Goal: Complete application form

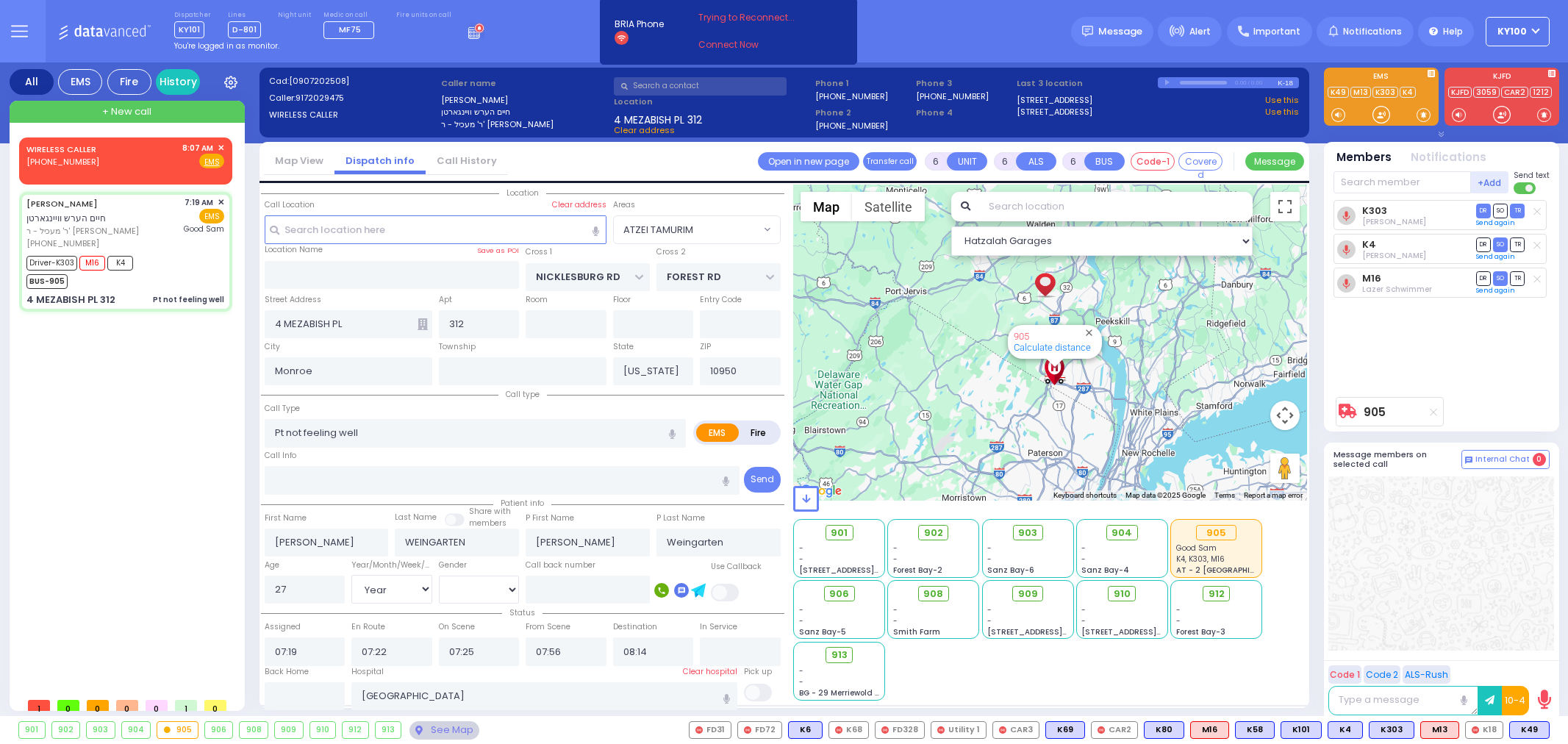
select select "ATZEI TAMURIM"
select select "Year"
select select "[DEMOGRAPHIC_DATA]"
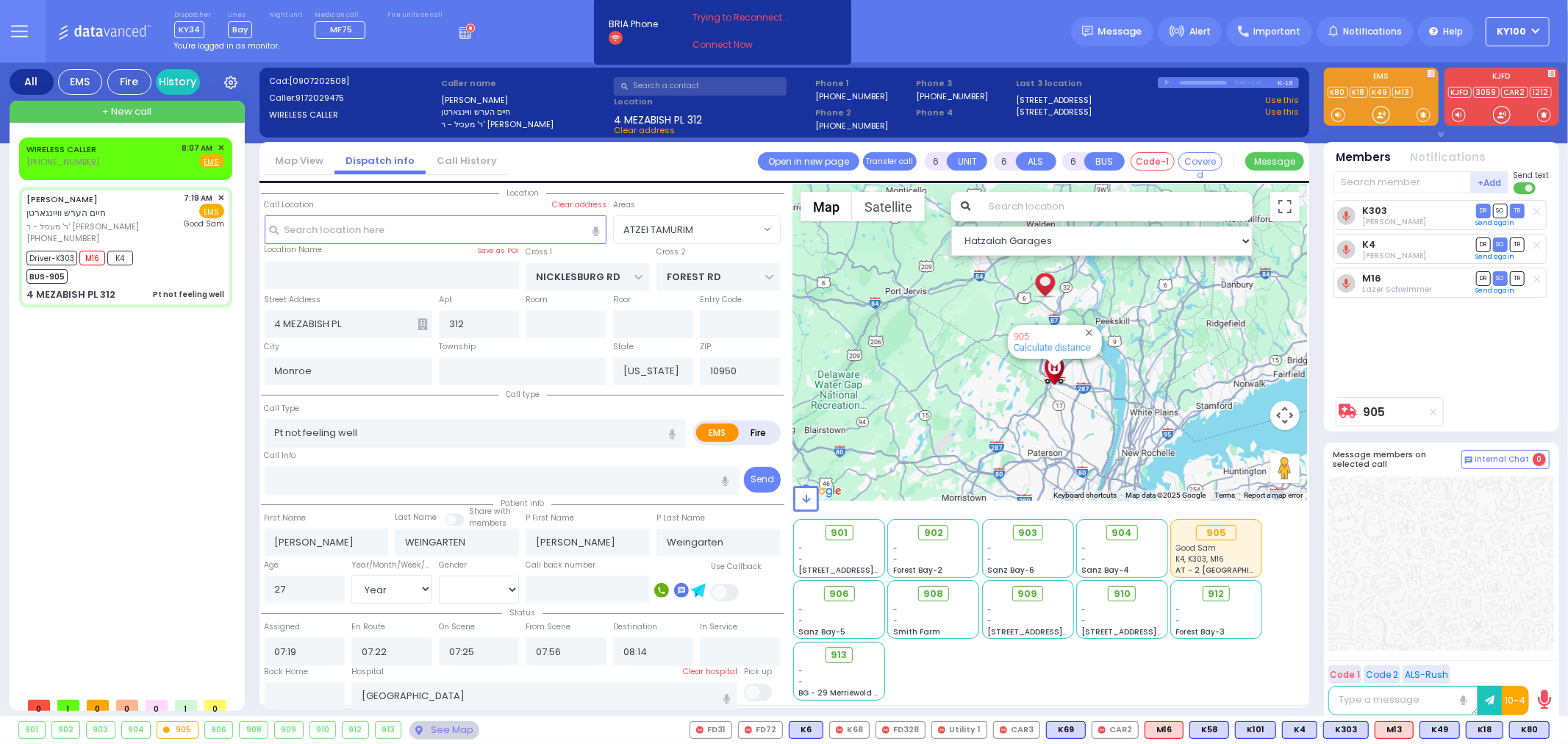
select select
radio input "true"
select select "Year"
select select "[DEMOGRAPHIC_DATA]"
radio input "true"
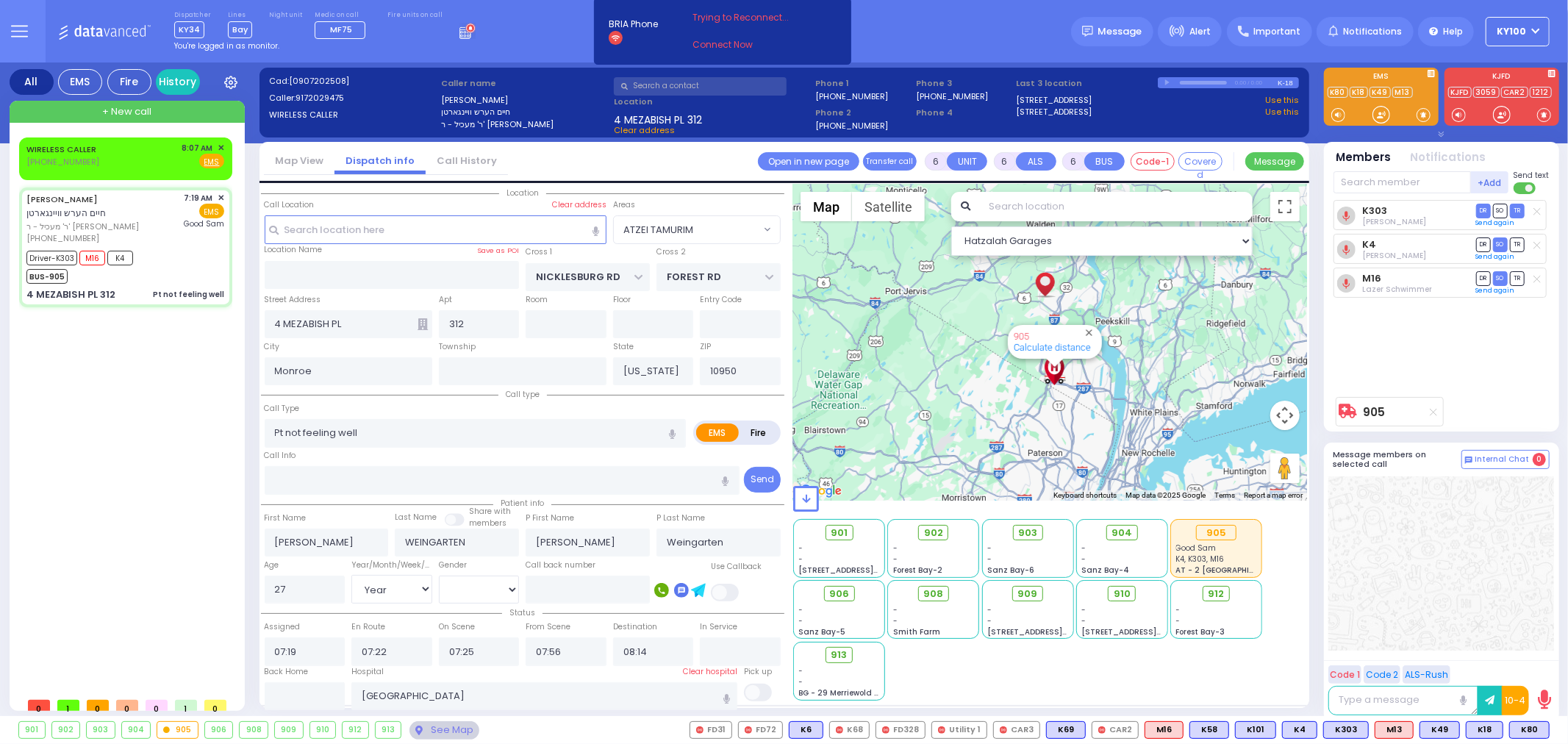
select select "Year"
select select "[DEMOGRAPHIC_DATA]"
select select "ATZEI TAMURIM"
select select "Hatzalah Garages"
select select
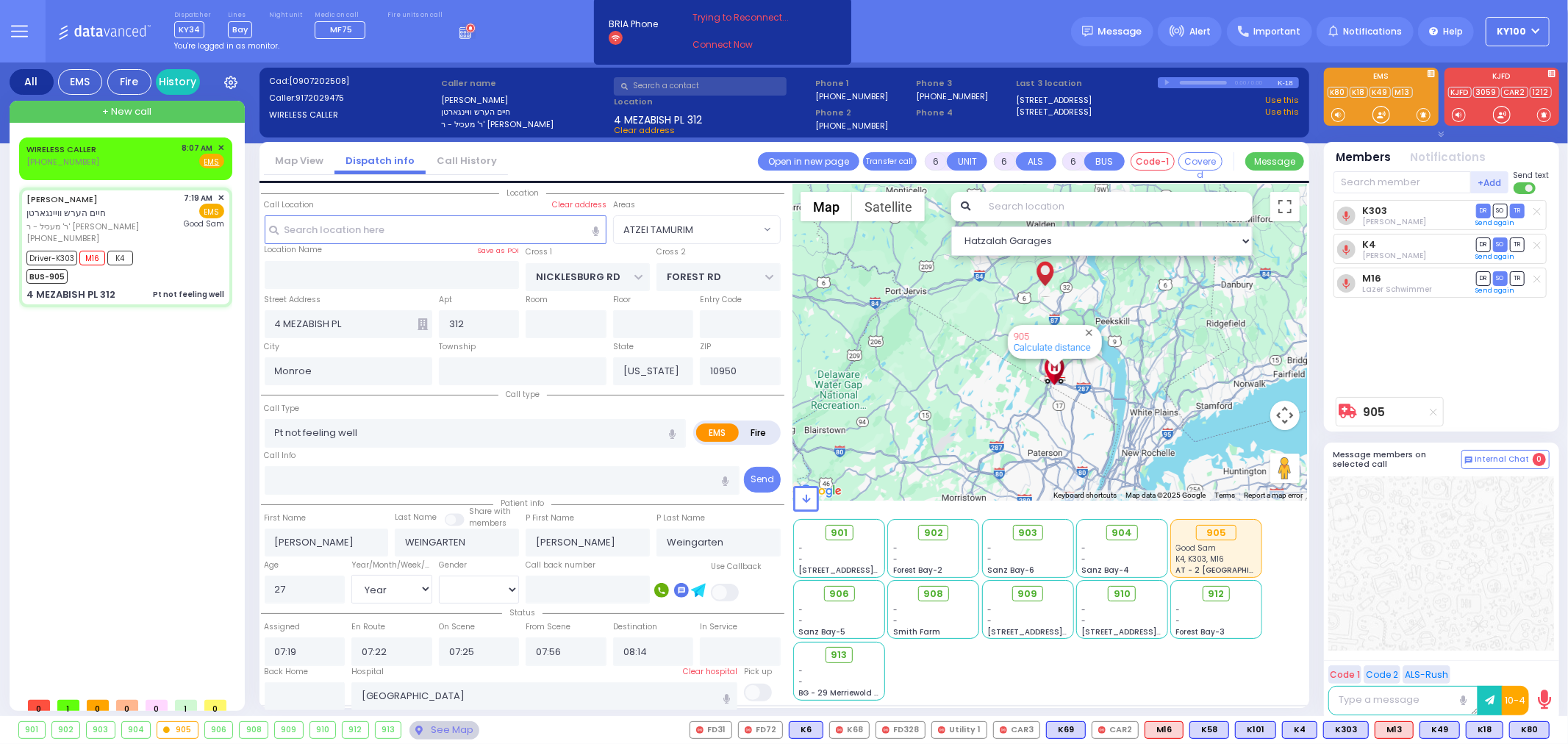
radio input "true"
select select "Year"
select select "[DEMOGRAPHIC_DATA]"
radio input "true"
select select "Year"
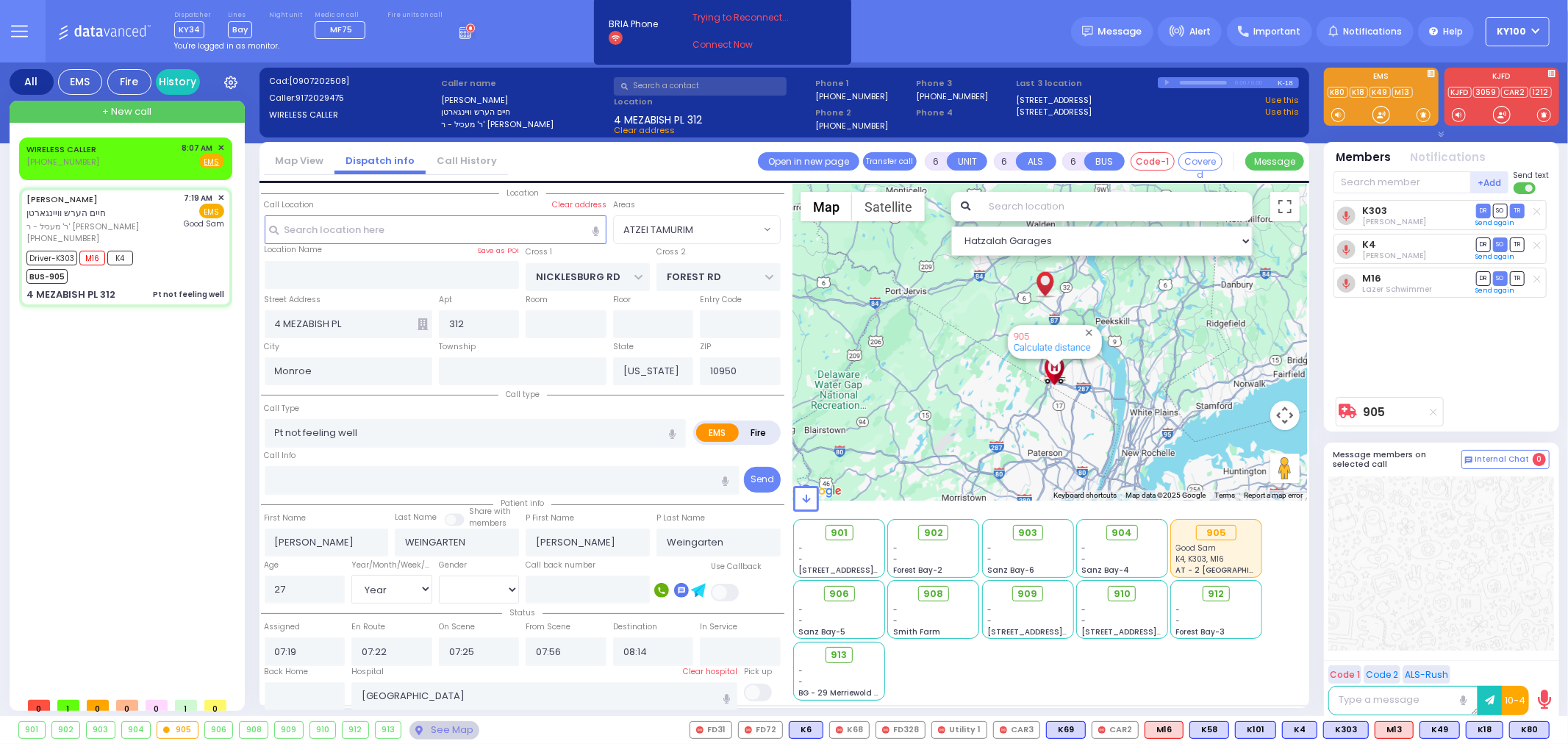
select select "[DEMOGRAPHIC_DATA]"
select select "ATZEI TAMURIM"
select select "Hatzalah Garages"
select select
radio input "true"
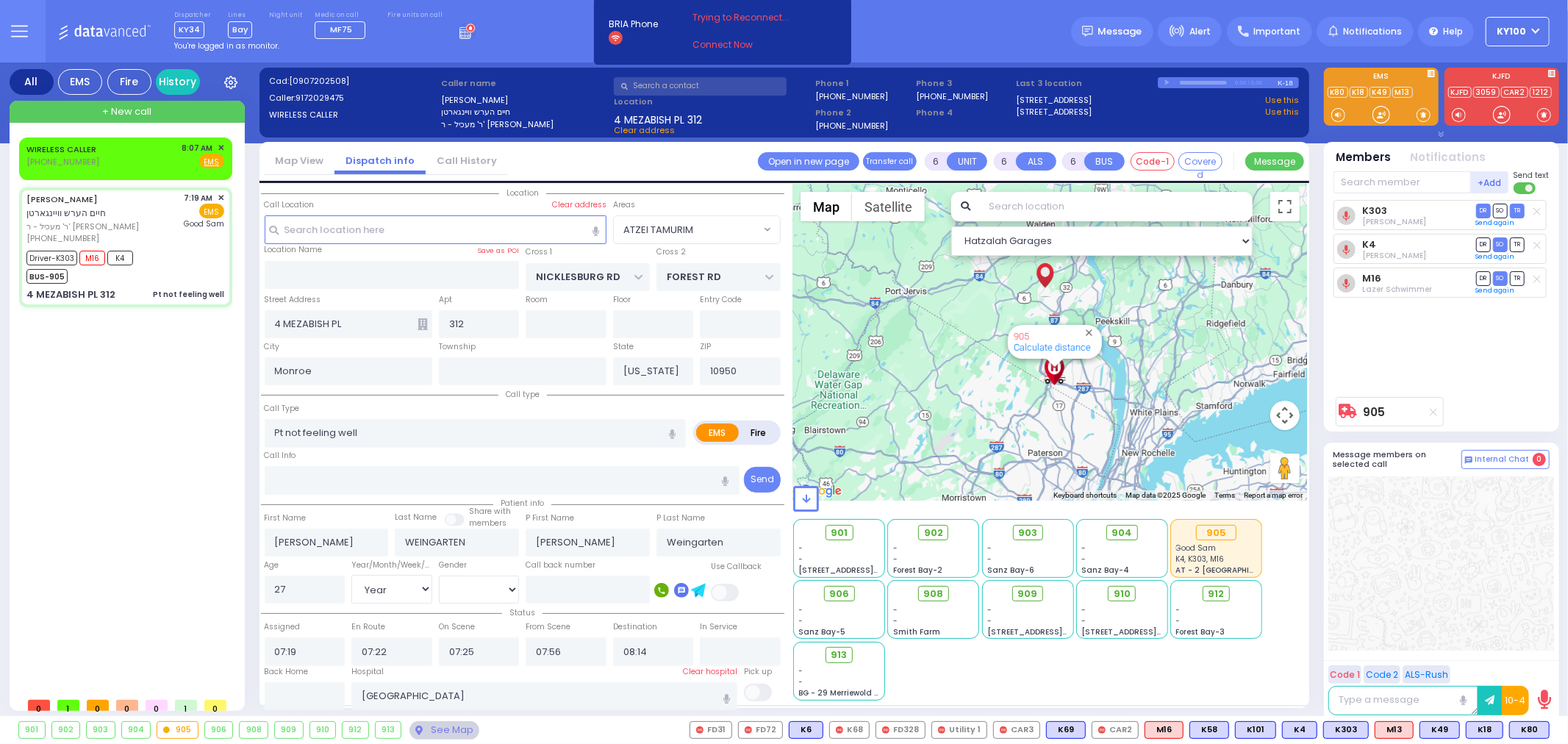
select select "Year"
select select "[DEMOGRAPHIC_DATA]"
select select "ATZEI TAMURIM"
select select "Hatzalah Garages"
select select
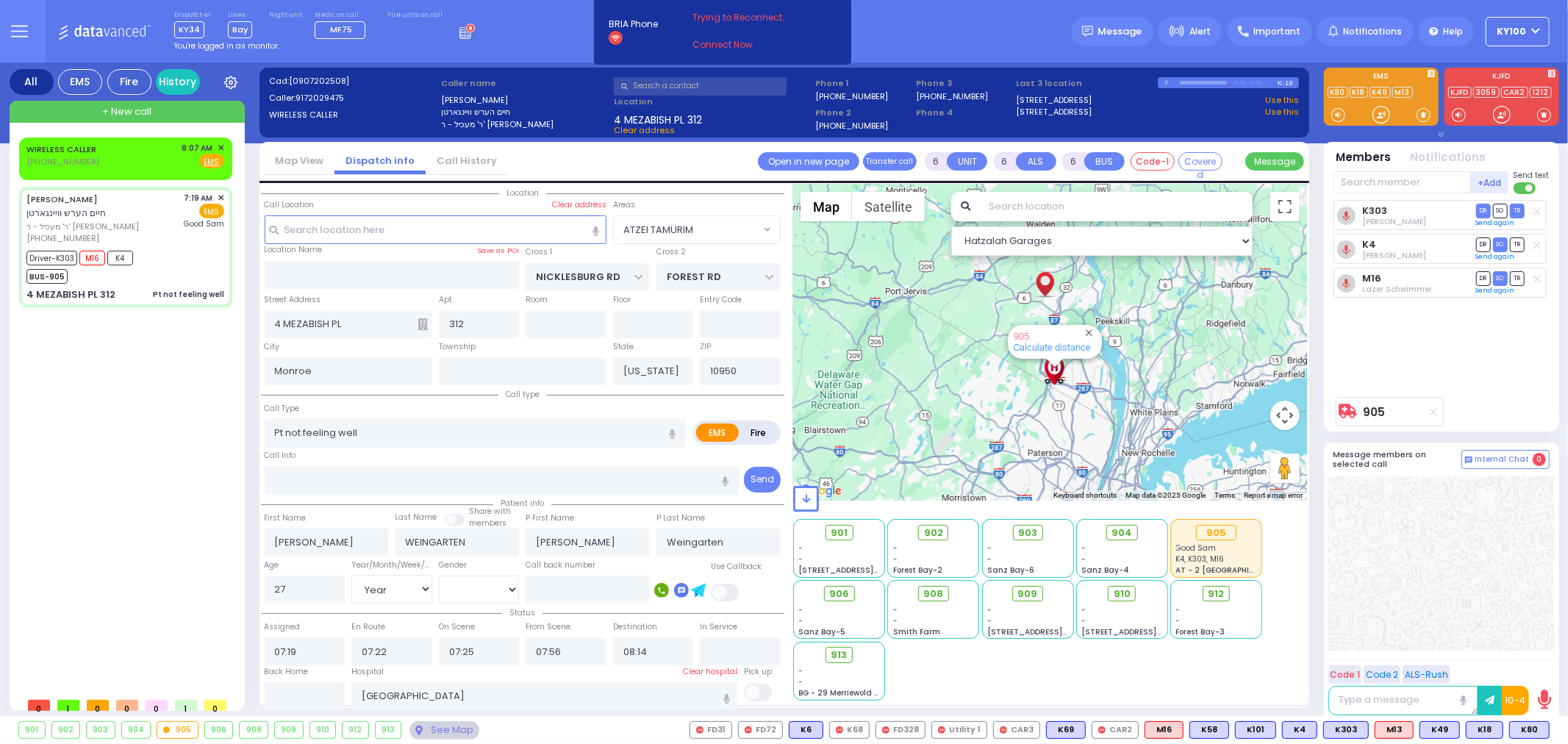
radio input "true"
select select "Year"
select select "[DEMOGRAPHIC_DATA]"
type input "08:25"
radio input "true"
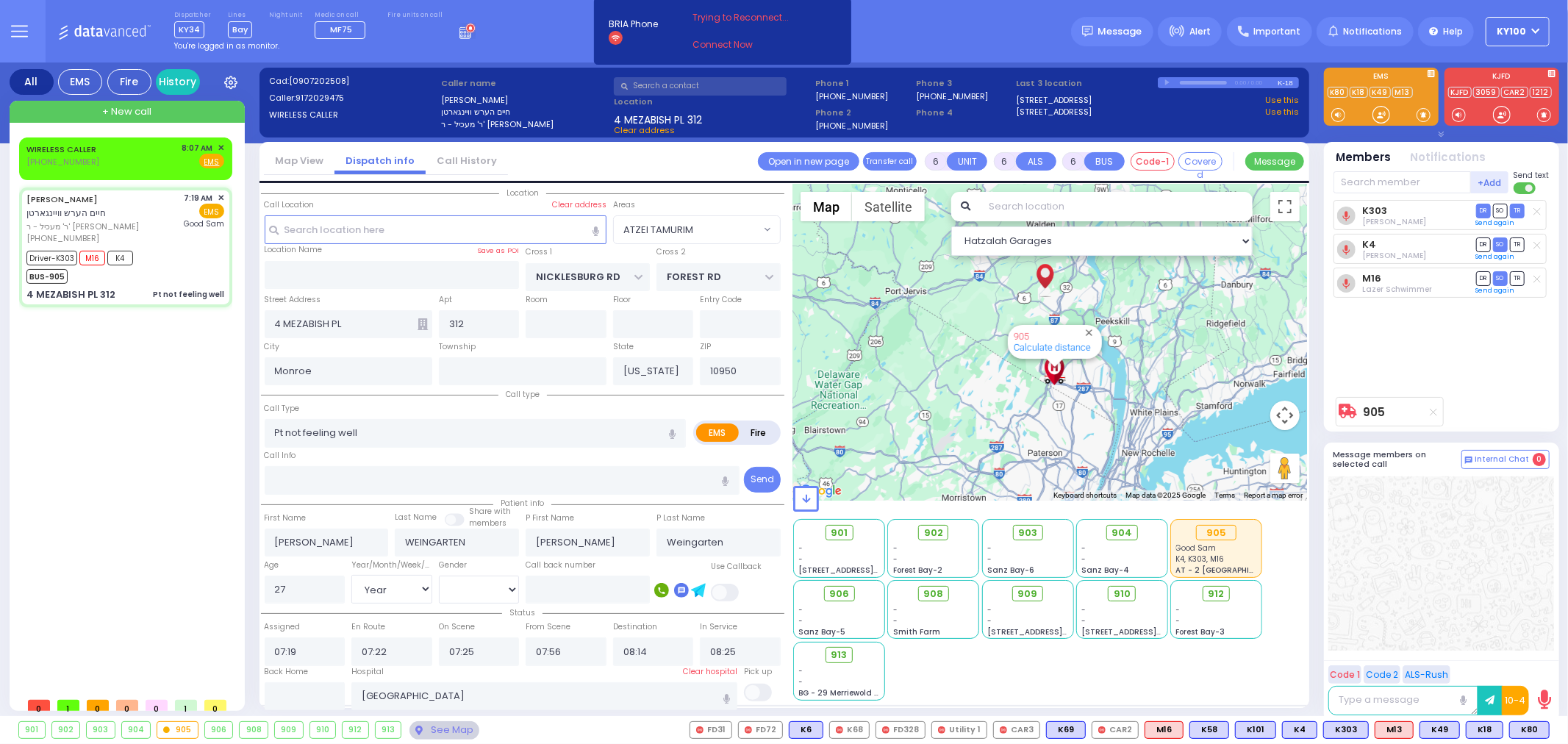
select select "Year"
select select "[DEMOGRAPHIC_DATA]"
select select "ATZEI TAMURIM"
select select "Hatzalah Garages"
select select
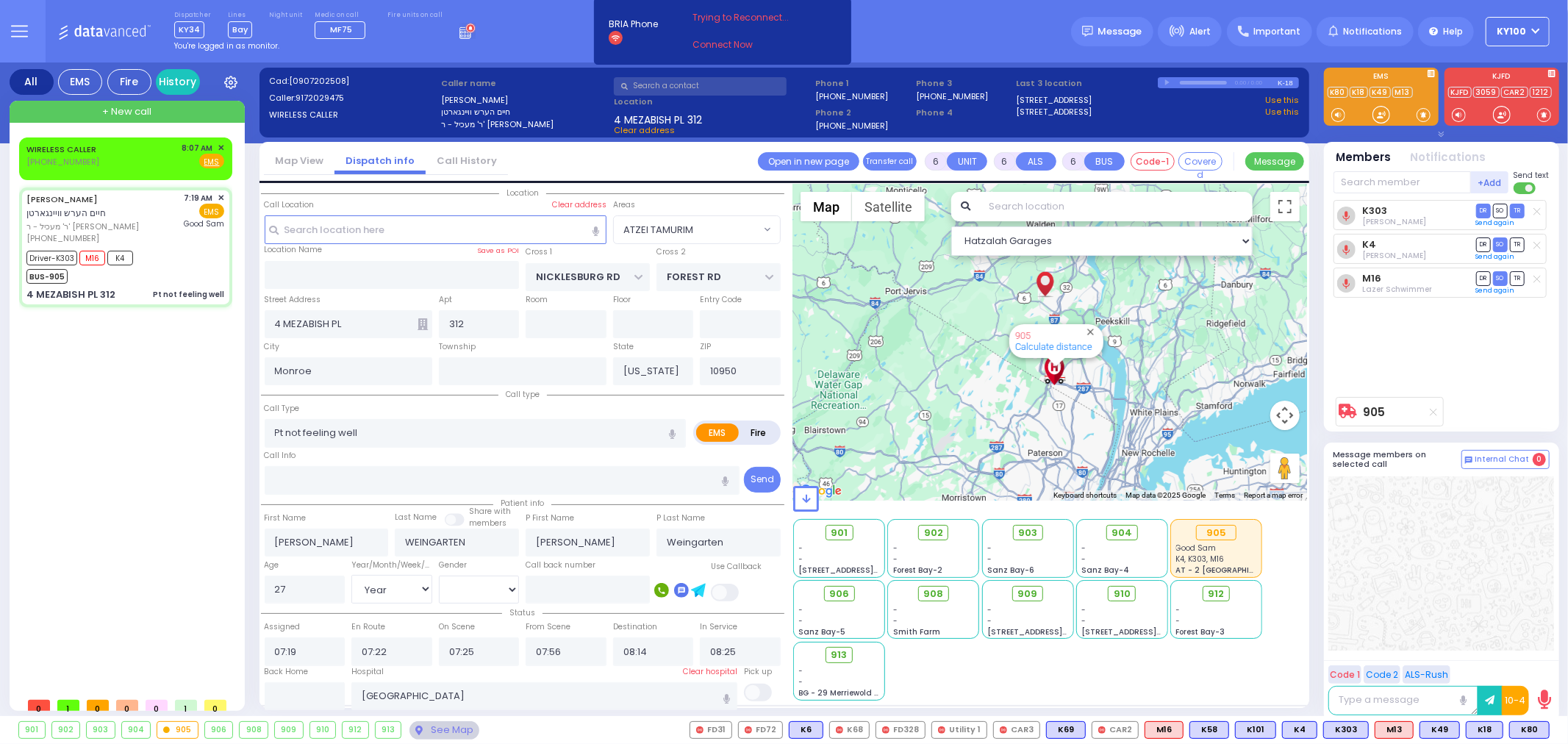
radio input "true"
select select "Year"
select select "[DEMOGRAPHIC_DATA]"
radio input "true"
select select "Year"
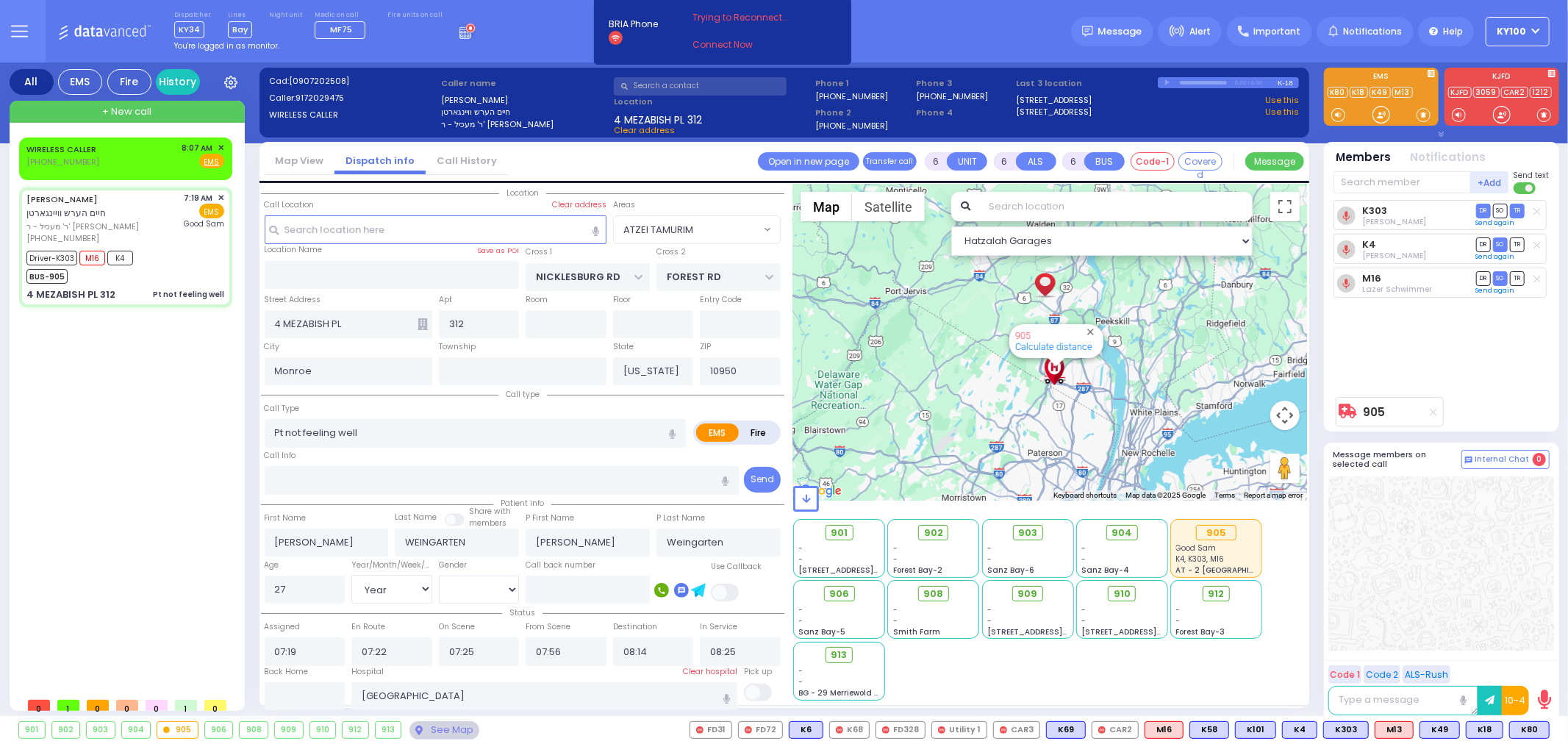
select select "[DEMOGRAPHIC_DATA]"
radio input "true"
select select "Year"
select select "[DEMOGRAPHIC_DATA]"
radio input "true"
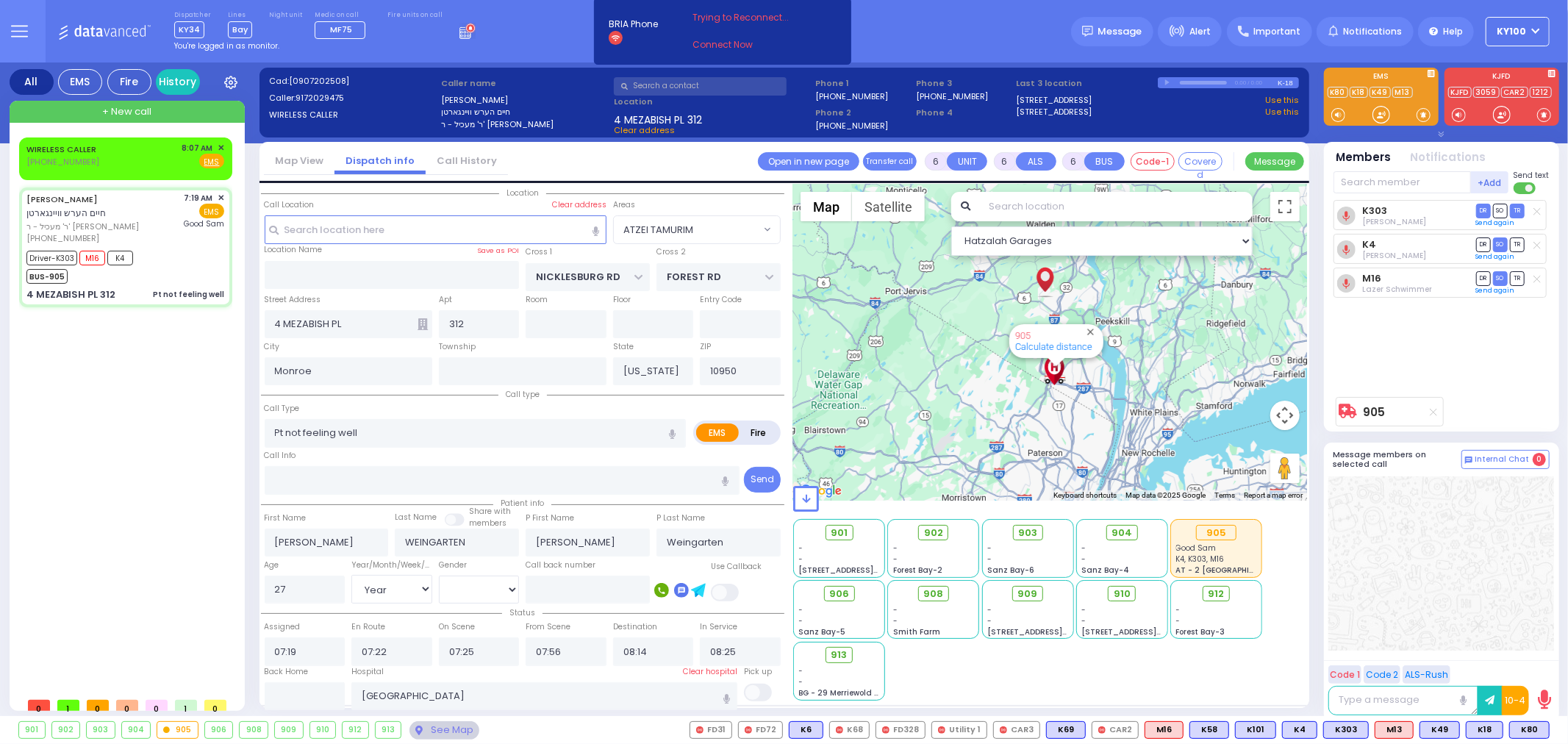
select select "Year"
select select "[DEMOGRAPHIC_DATA]"
select select "ATZEI TAMURIM"
select select "Hatzalah Garages"
select select
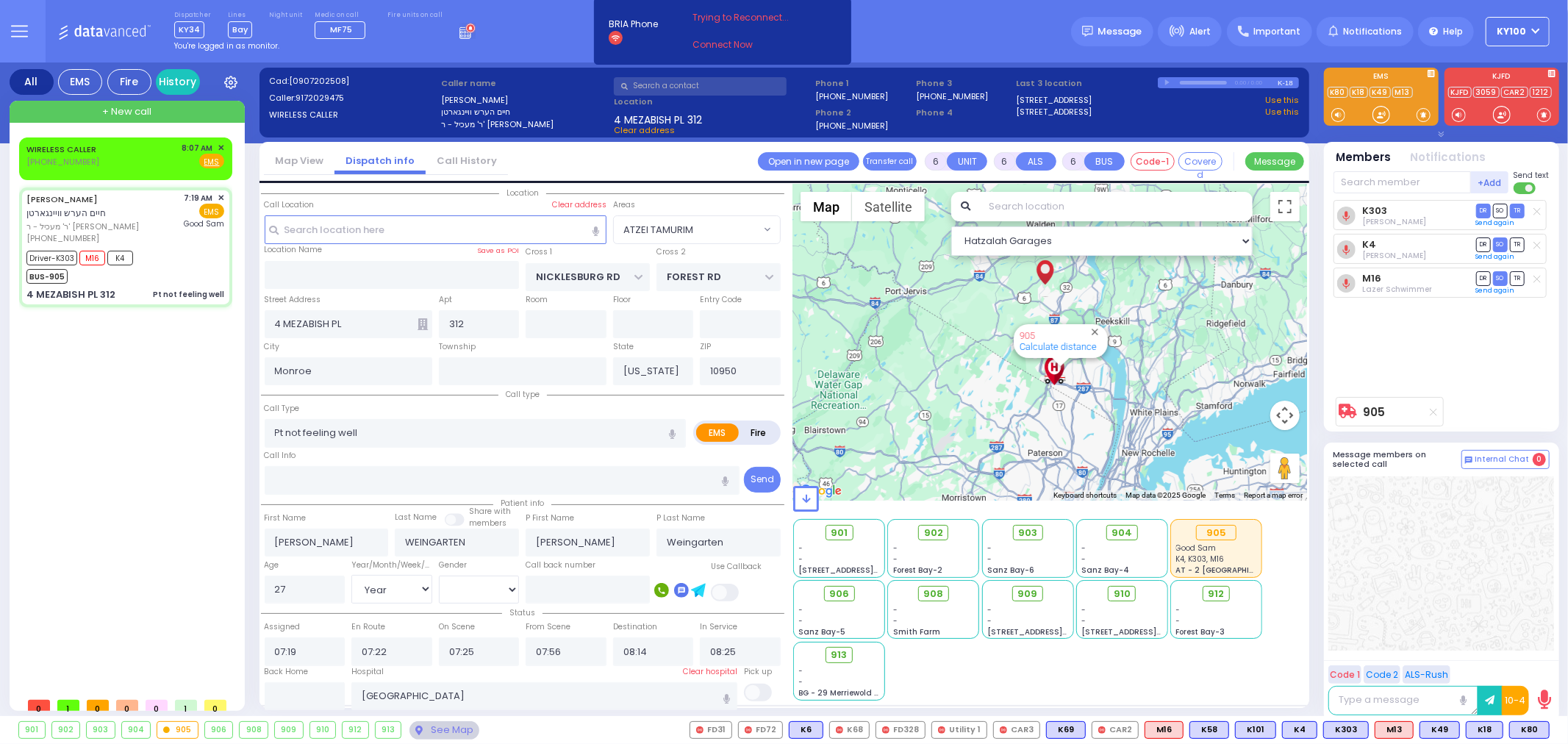
radio input "true"
select select "Year"
select select "[DEMOGRAPHIC_DATA]"
radio input "true"
select select "Year"
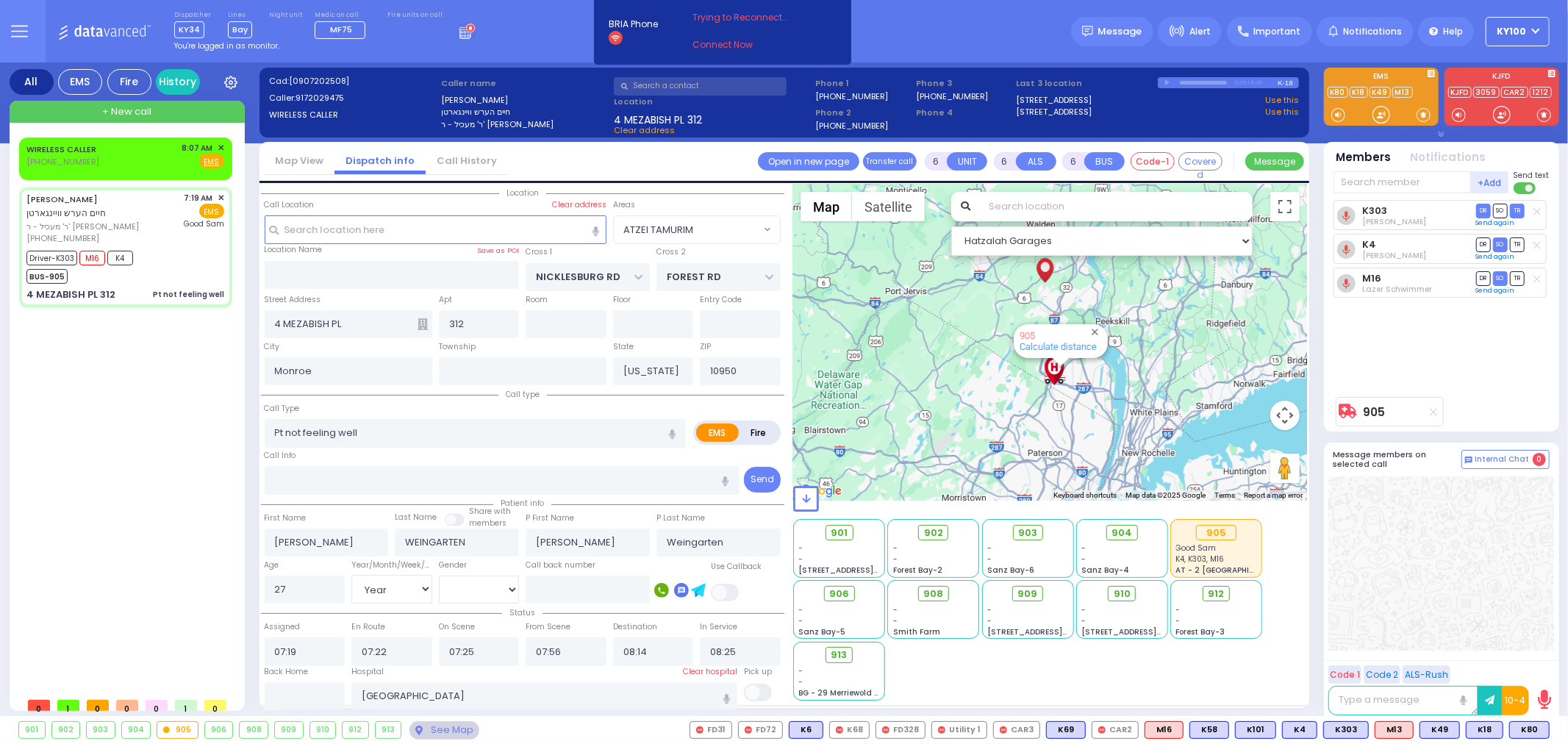
select select "[DEMOGRAPHIC_DATA]"
select select "ATZEI TAMURIM"
select select "Hatzalah Garages"
select select
radio input "true"
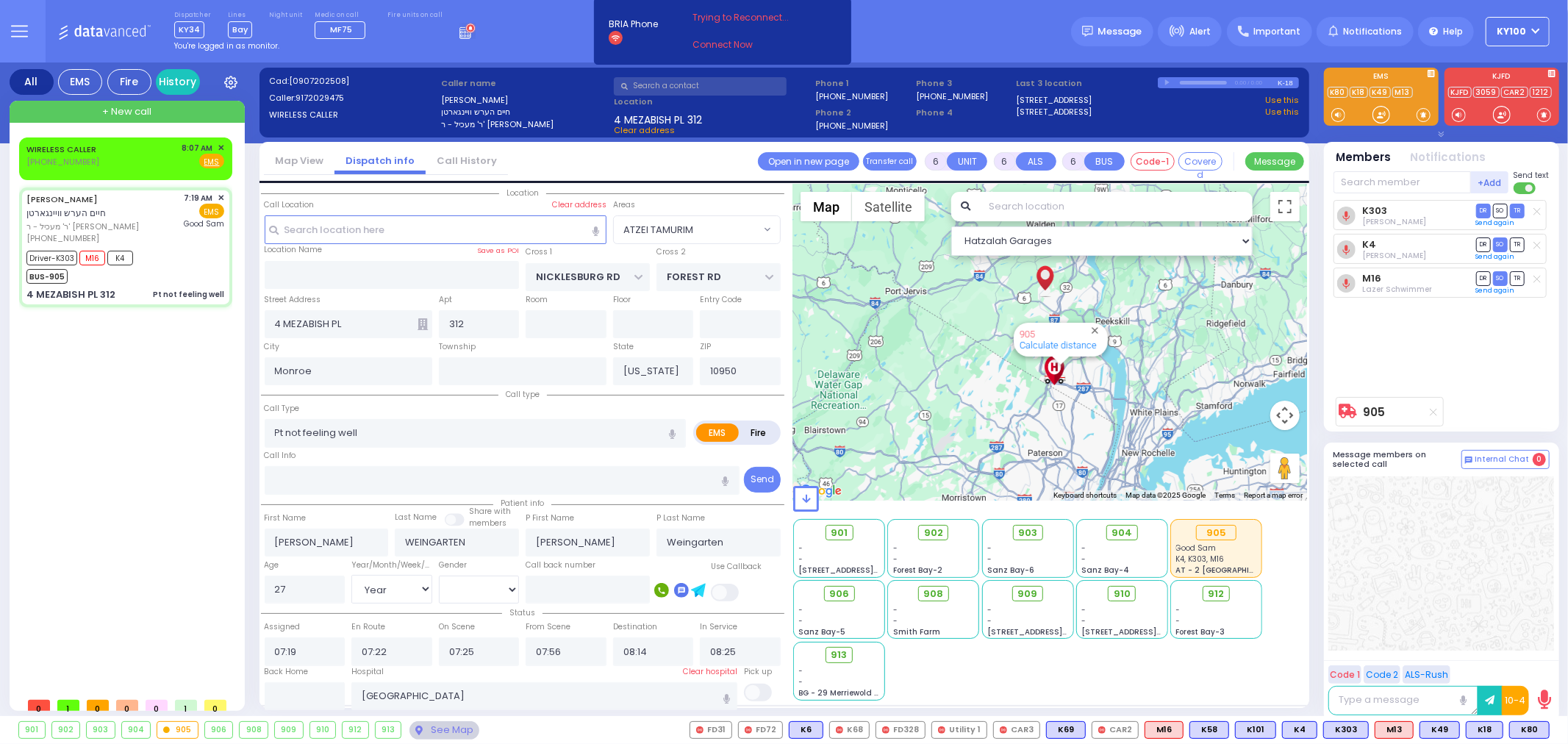
select select "Year"
select select "[DEMOGRAPHIC_DATA]"
radio input "true"
select select "Year"
select select "[DEMOGRAPHIC_DATA]"
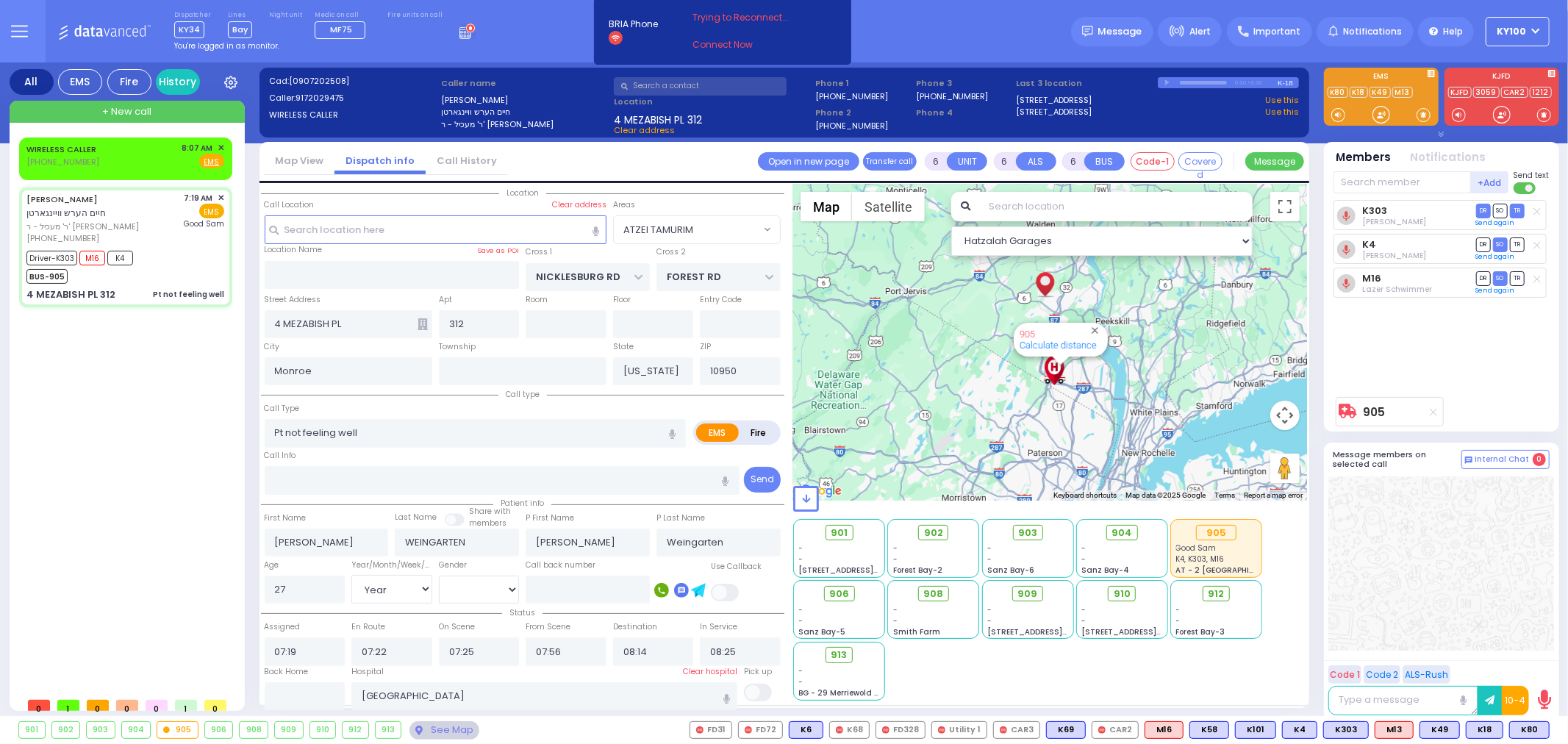
select select "ATZEI TAMURIM"
select select "Hatzalah Garages"
select select
radio input "true"
select select "Year"
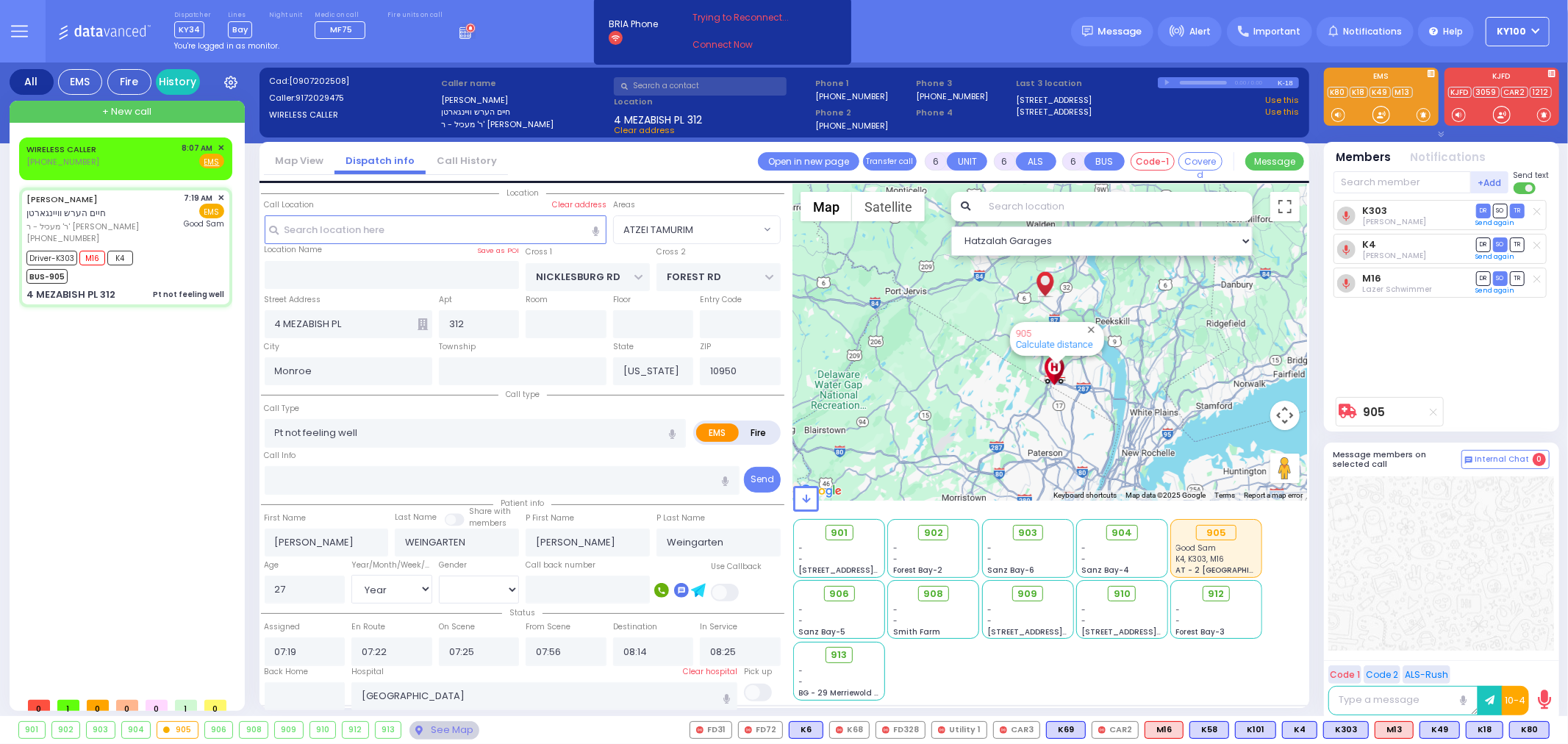
select select "[DEMOGRAPHIC_DATA]"
radio input "true"
select select "Year"
select select "[DEMOGRAPHIC_DATA]"
select select "ATZEI TAMURIM"
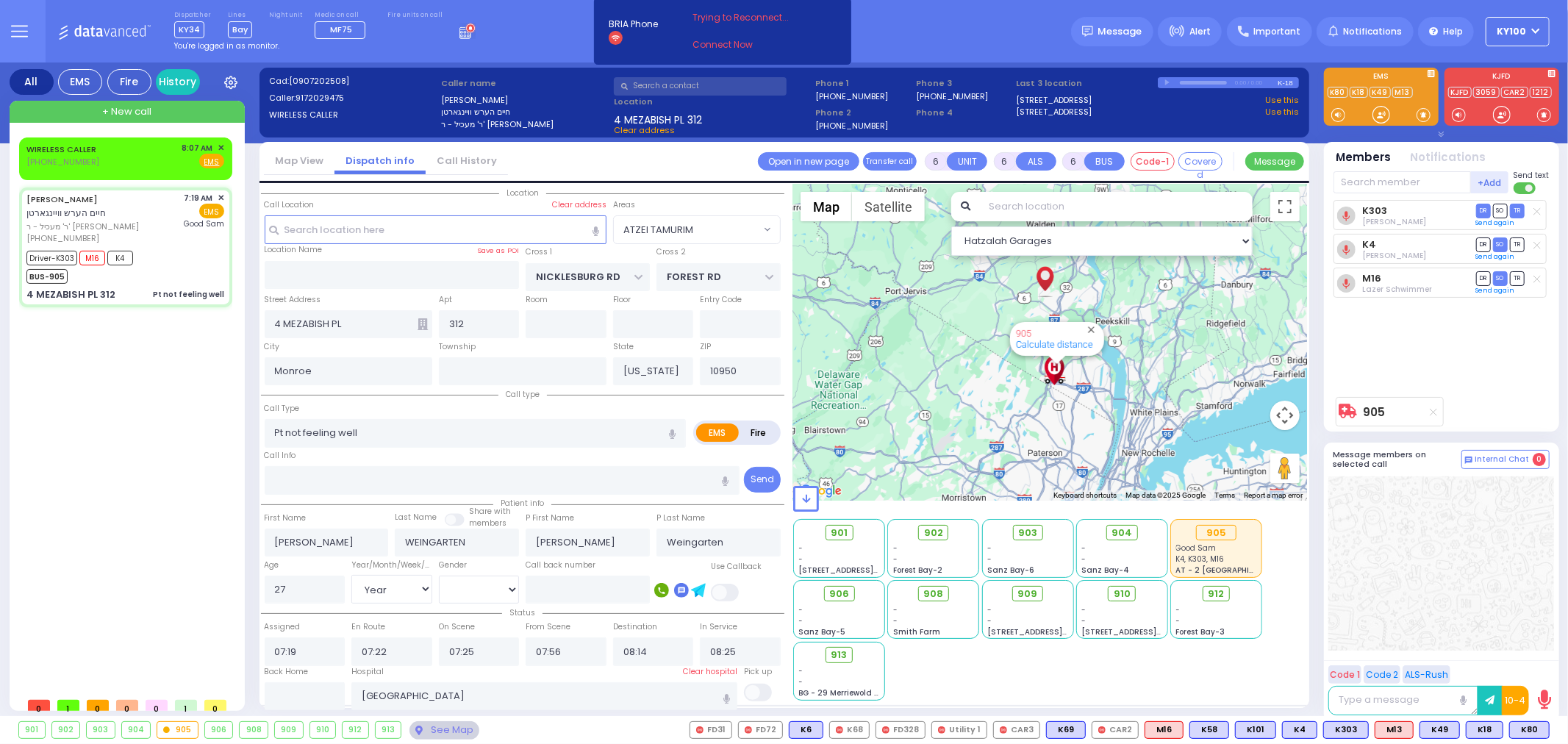
select select "Hatzalah Garages"
select select
radio input "true"
select select "Year"
select select "[DEMOGRAPHIC_DATA]"
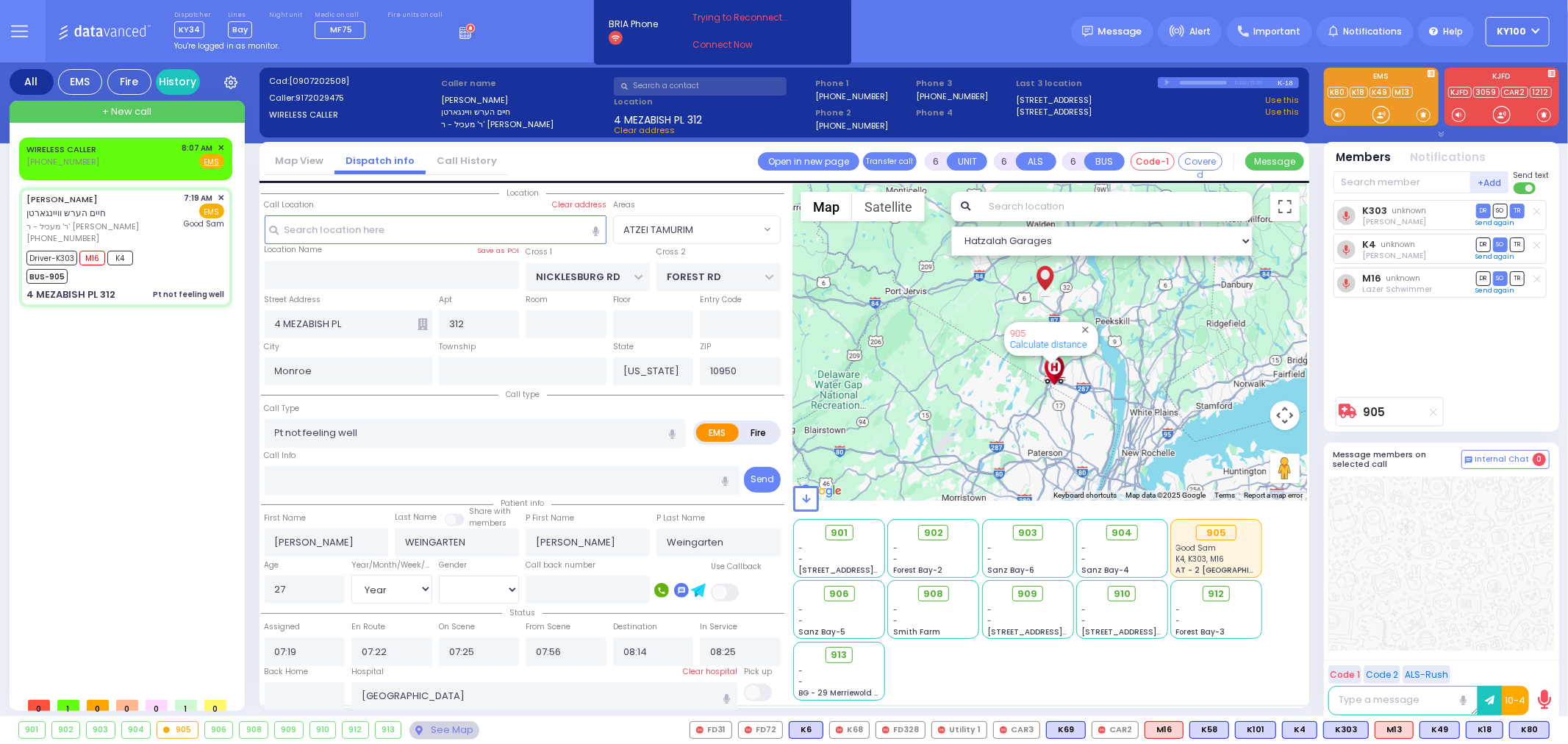
radio input "true"
select select "Year"
select select "[DEMOGRAPHIC_DATA]"
radio input "true"
select select "Year"
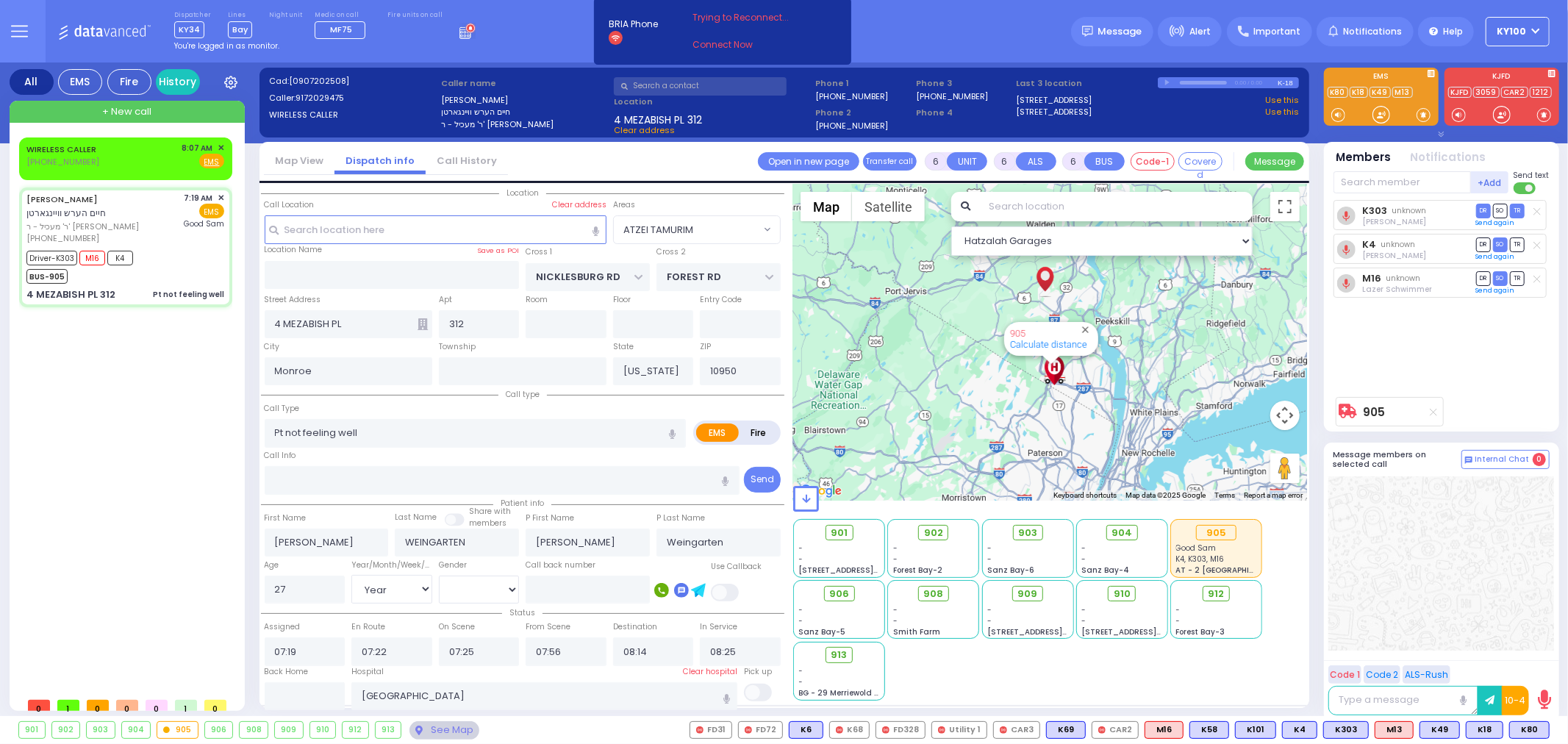
select select "[DEMOGRAPHIC_DATA]"
select select "ATZEI TAMURIM"
select select "Hatzalah Garages"
select select
radio input "true"
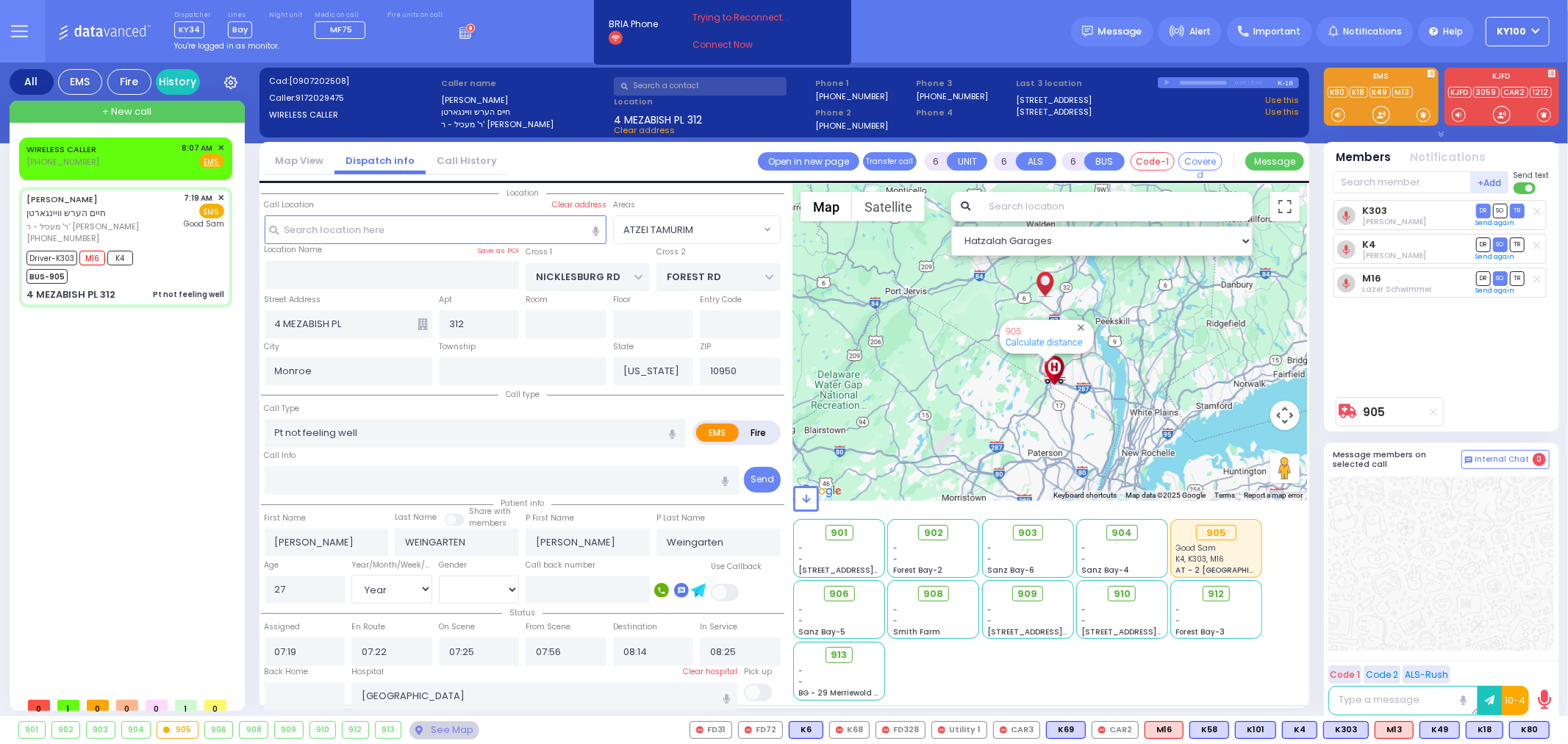
select select "Year"
select select "[DEMOGRAPHIC_DATA]"
select select "ATZEI TAMURIM"
select select "Hatzalah Garages"
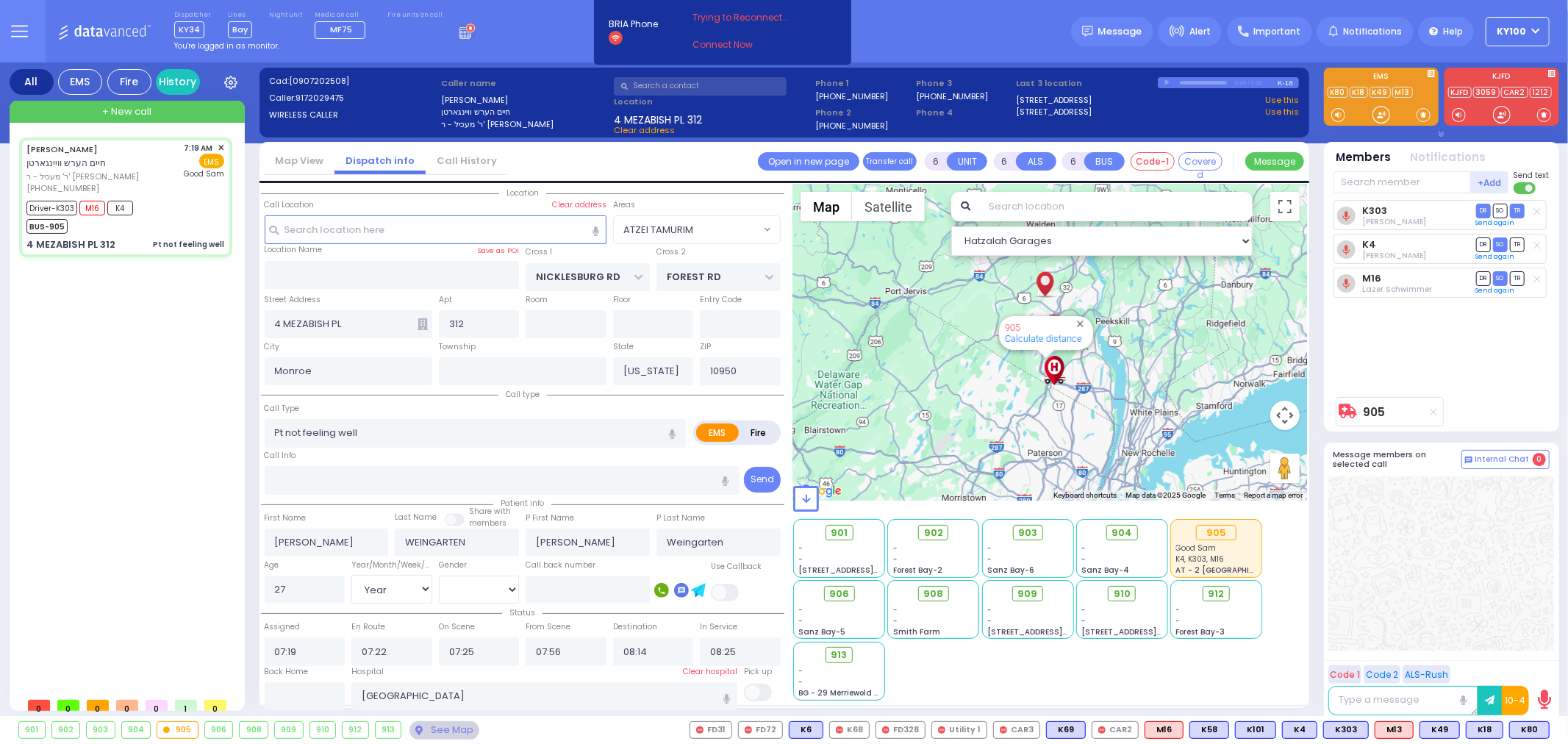
select select
radio input "true"
select select "Year"
select select "[DEMOGRAPHIC_DATA]"
radio input "true"
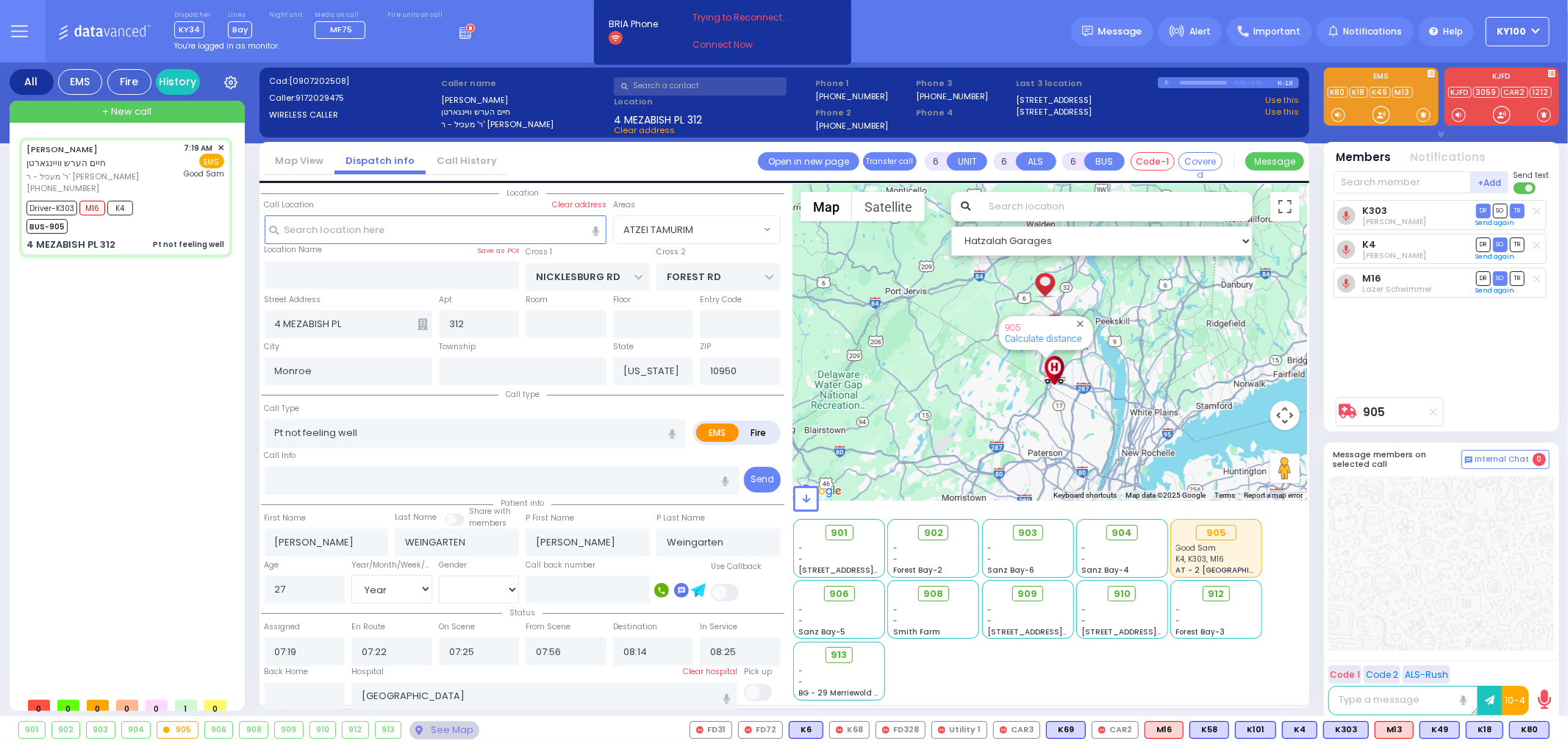
select select "Year"
select select "[DEMOGRAPHIC_DATA]"
select select "ATZEI TAMURIM"
select select "Hatzalah Garages"
select select
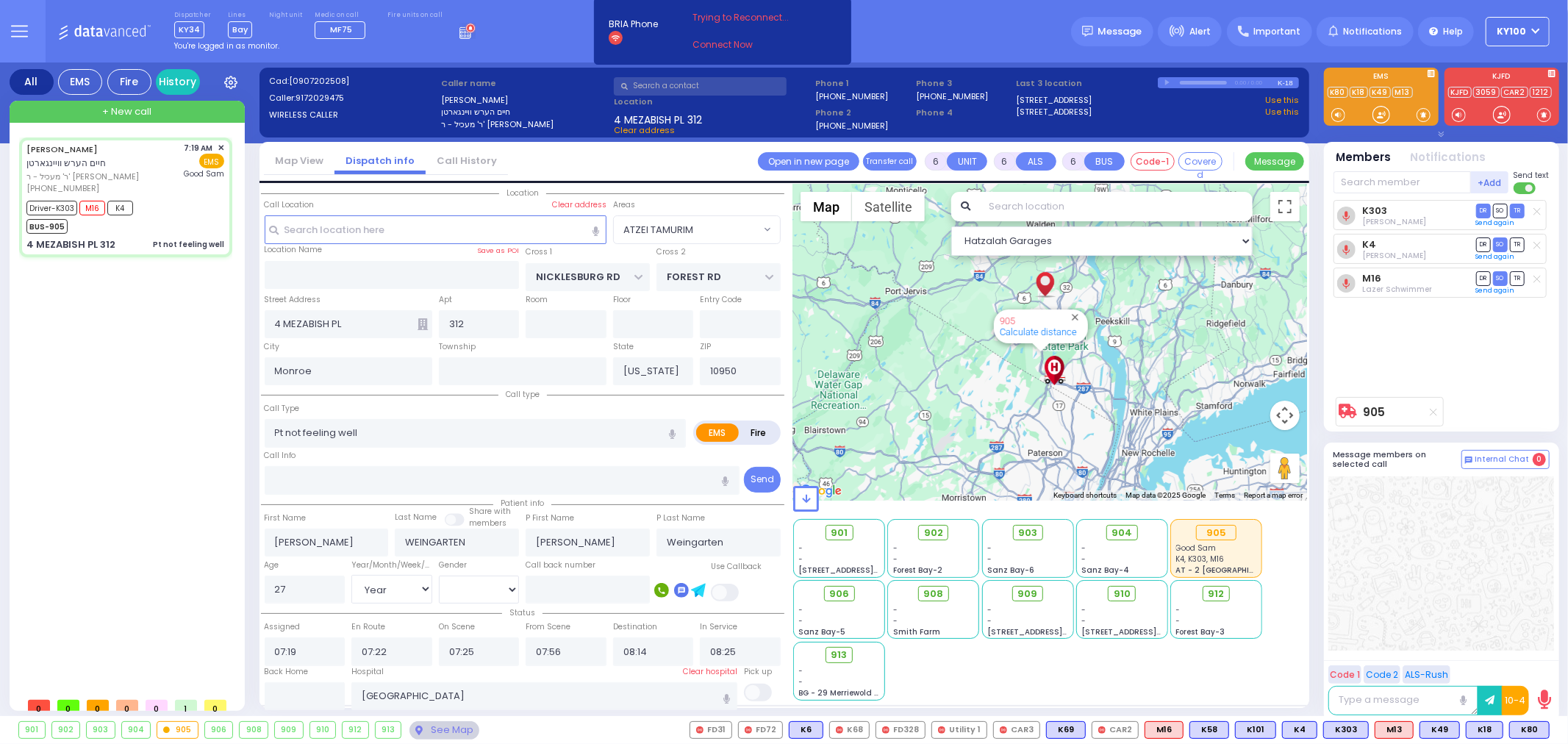
radio input "true"
select select "Year"
select select "[DEMOGRAPHIC_DATA]"
select select "ATZEI TAMURIM"
select select "Hatzalah Garages"
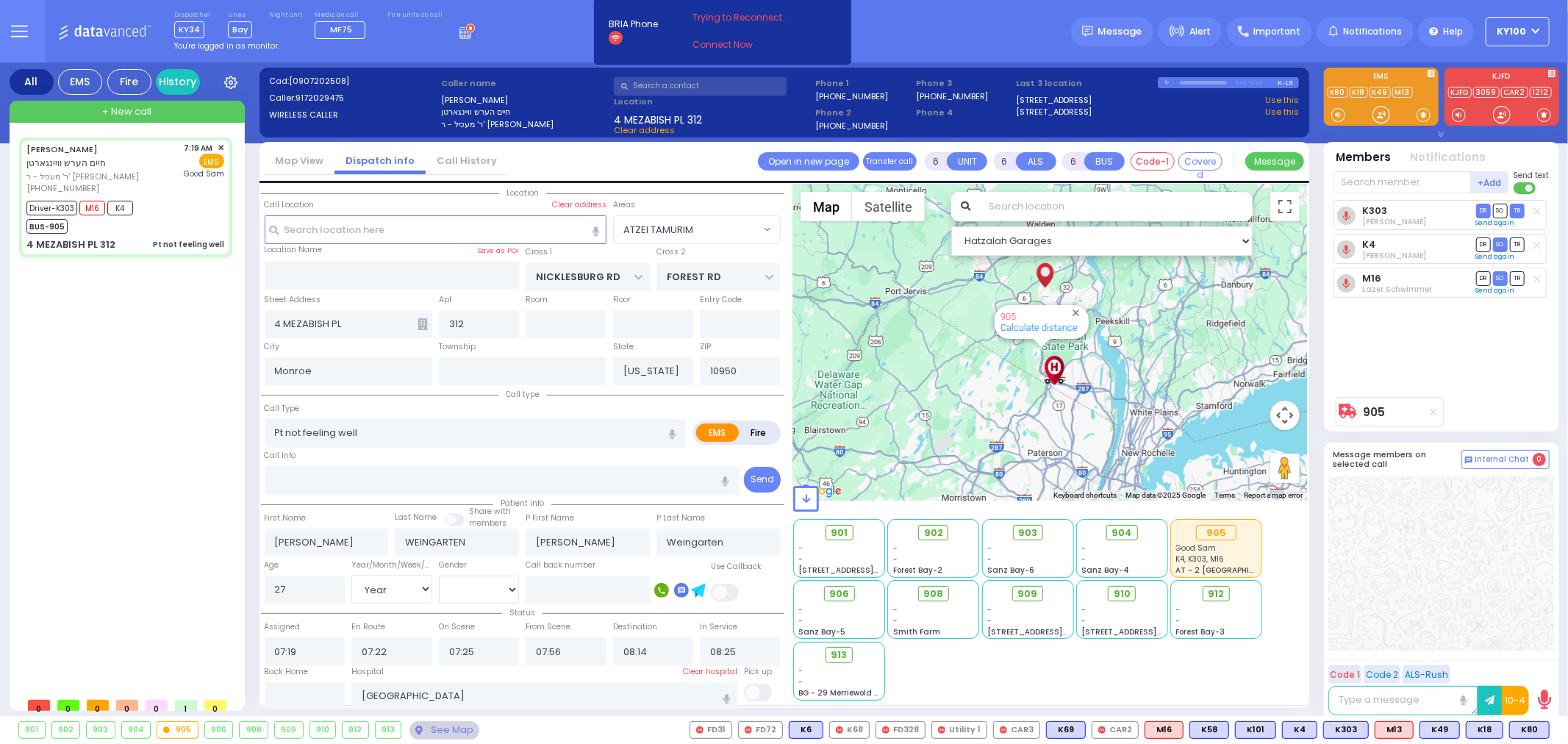
select select
radio input "true"
select select "Year"
select select "[DEMOGRAPHIC_DATA]"
select select "ATZEI TAMURIM"
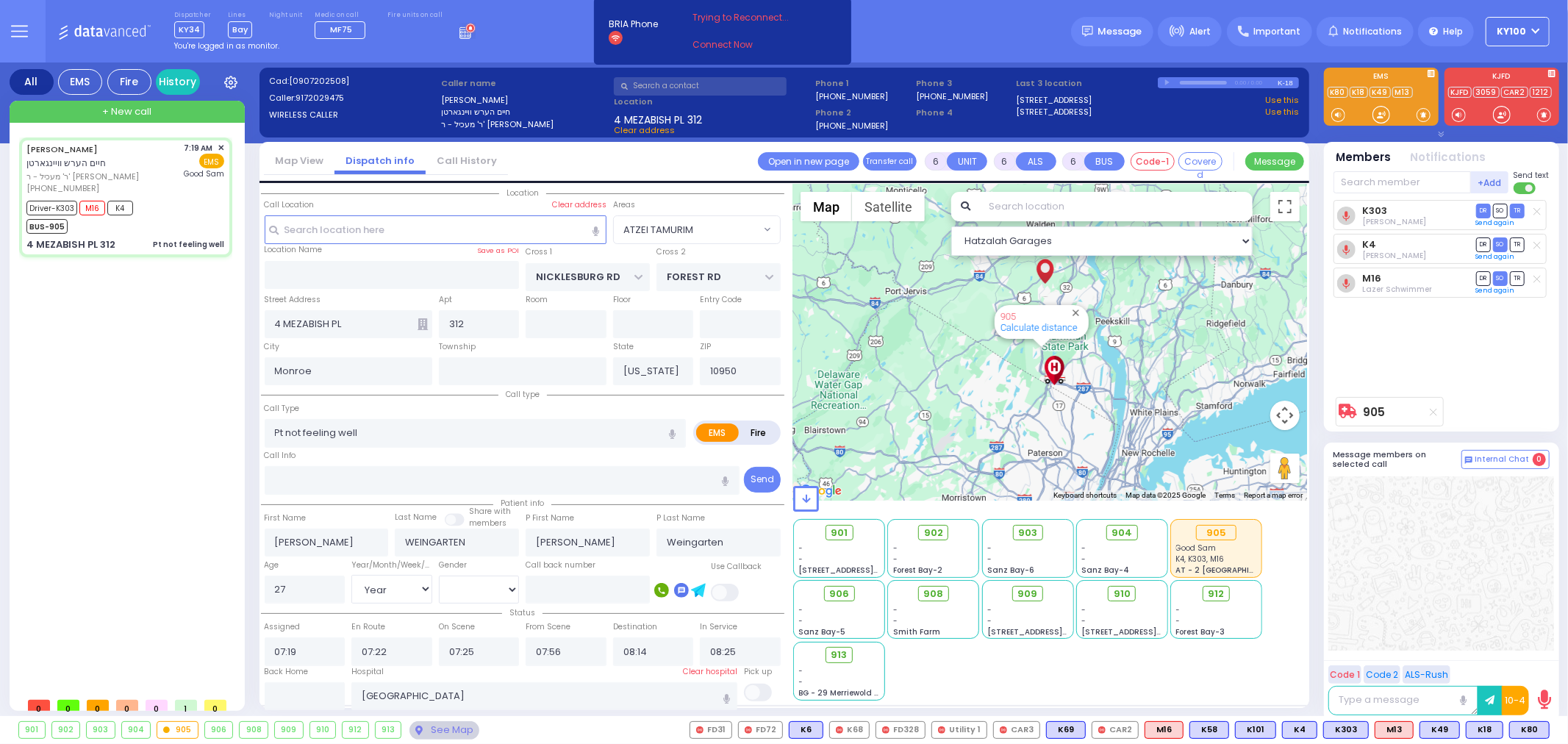
select select "Hatzalah Garages"
select select
radio input "true"
select select "Year"
select select "[DEMOGRAPHIC_DATA]"
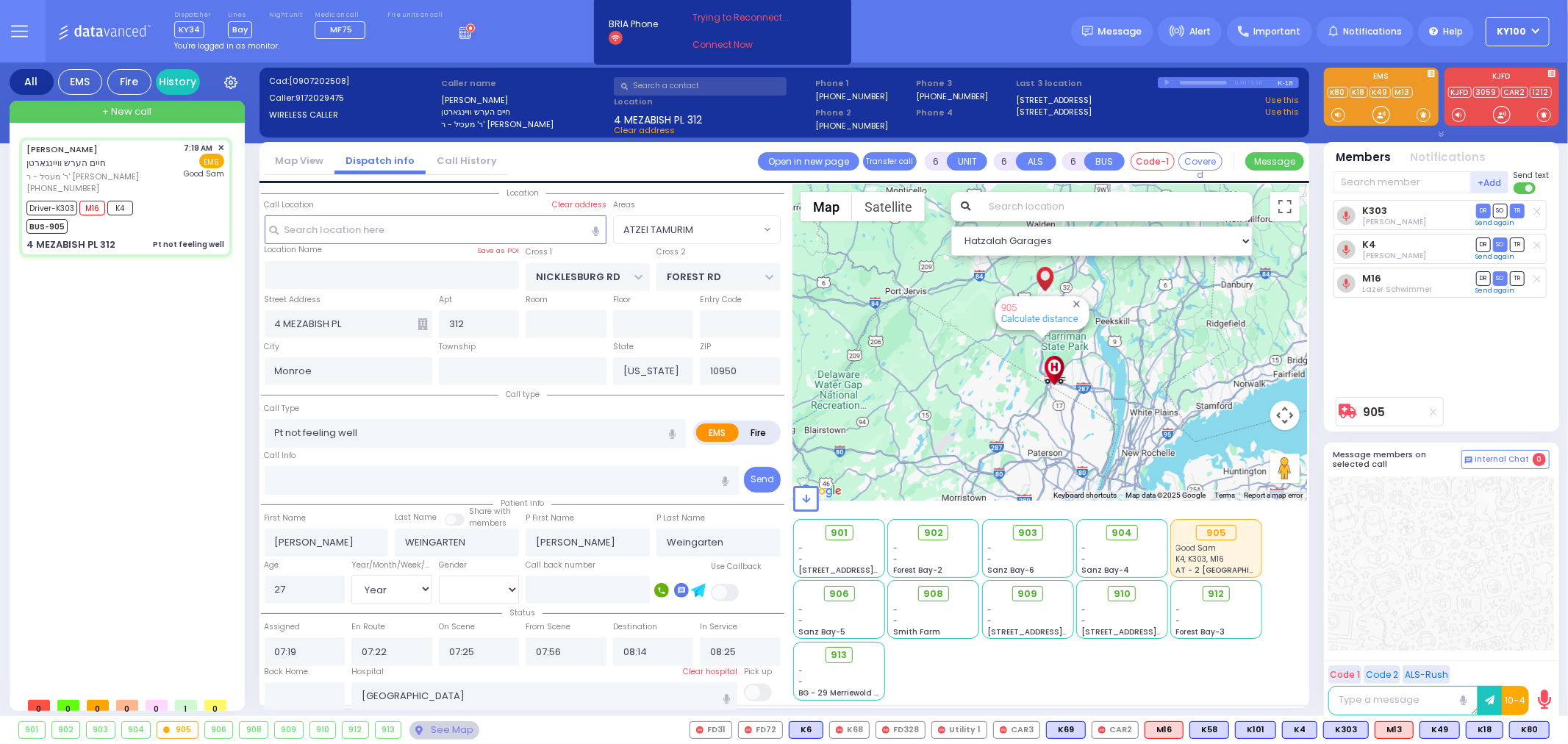
radio input "true"
select select "Year"
select select "[DEMOGRAPHIC_DATA]"
select select "ATZEI TAMURIM"
select select "Hatzalah Garages"
